Goal: Task Accomplishment & Management: Use online tool/utility

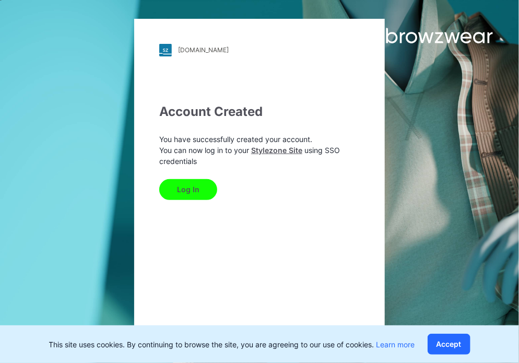
click at [187, 185] on button "Log In" at bounding box center [188, 189] width 58 height 21
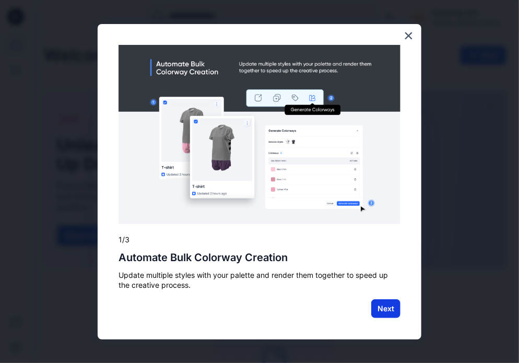
click at [380, 309] on button "Next" at bounding box center [385, 308] width 29 height 19
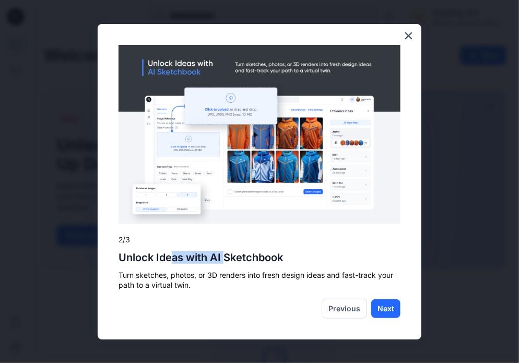
drag, startPoint x: 172, startPoint y: 260, endPoint x: 225, endPoint y: 257, distance: 53.3
click at [225, 257] on h2 "Unlock Ideas with AI Sketchbook" at bounding box center [259, 257] width 282 height 13
click at [261, 255] on h2 "Unlock Ideas with AI Sketchbook" at bounding box center [259, 257] width 282 height 13
click at [381, 315] on button "Next" at bounding box center [385, 308] width 29 height 19
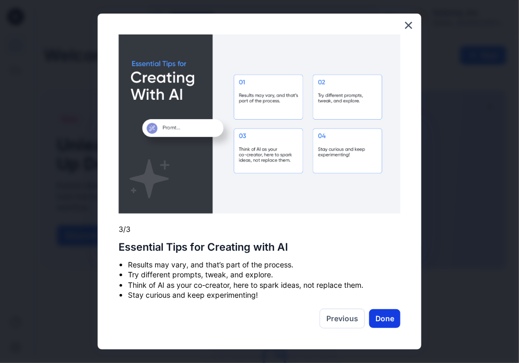
click at [375, 321] on button "Done" at bounding box center [384, 318] width 31 height 19
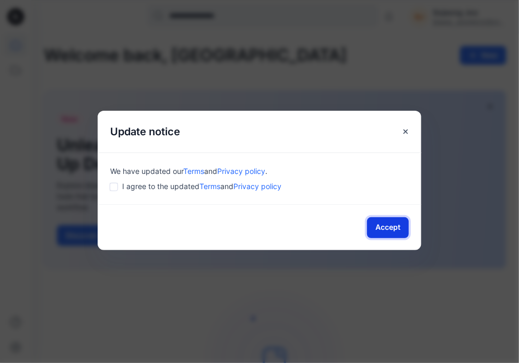
click at [399, 219] on button "Accept" at bounding box center [388, 227] width 42 height 21
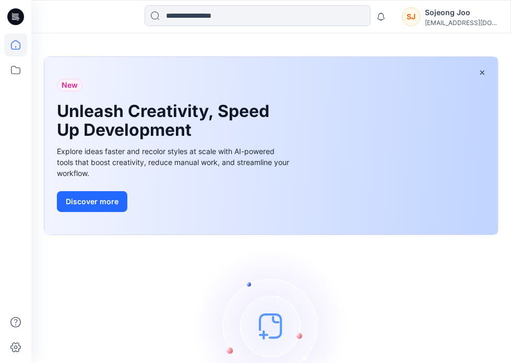
scroll to position [52, 0]
